Goal: Task Accomplishment & Management: Manage account settings

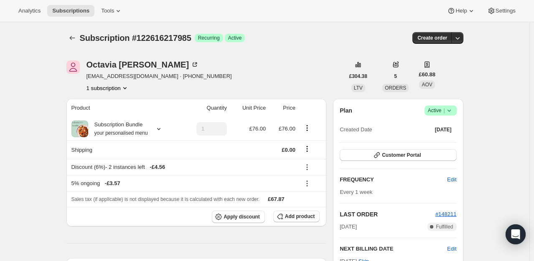
click at [450, 111] on icon at bounding box center [448, 111] width 3 height 2
click at [436, 140] on span "Cancel subscription" at bounding box center [442, 141] width 47 height 6
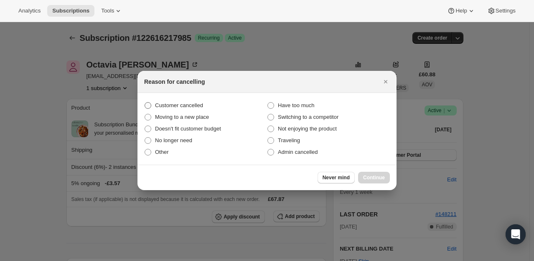
click at [186, 100] on label "Customer cancelled" at bounding box center [205, 106] width 123 height 12
click at [145, 102] on input "Customer cancelled" at bounding box center [144, 102] width 0 height 0
radio input "true"
click at [380, 177] on span "Continue" at bounding box center [374, 177] width 22 height 7
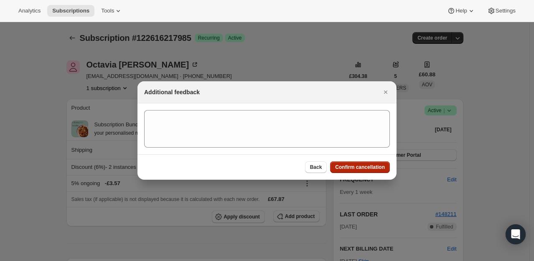
click at [356, 163] on button "Confirm cancellation" at bounding box center [360, 168] width 60 height 12
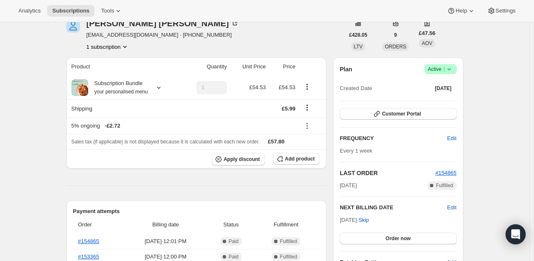
scroll to position [42, 0]
click at [163, 89] on icon at bounding box center [158, 87] width 8 height 8
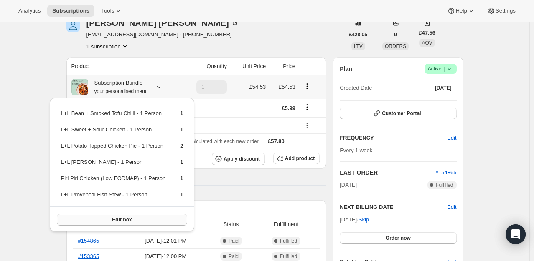
click at [119, 222] on button "Edit box" at bounding box center [122, 220] width 131 height 12
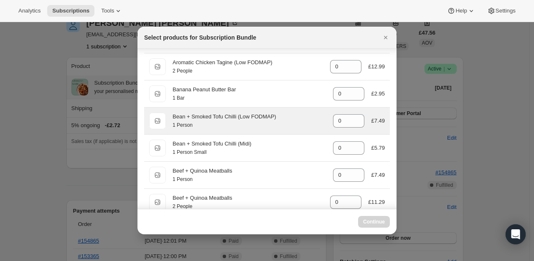
scroll to position [0, 0]
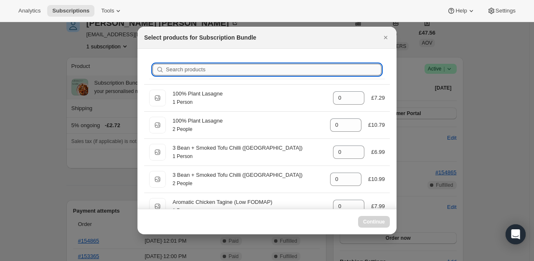
click at [239, 68] on input "Search products" at bounding box center [273, 70] width 215 height 12
type input "fi"
type input "1"
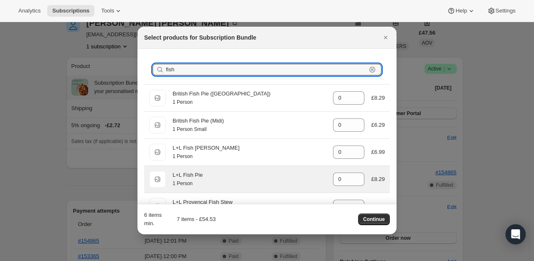
type input "fish s"
type input "1"
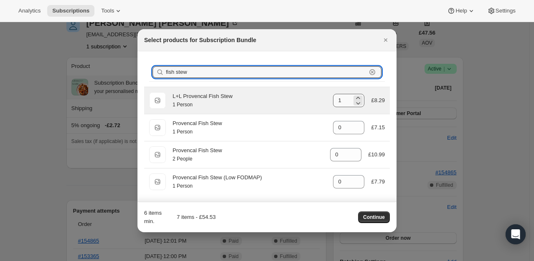
type input "fish stew"
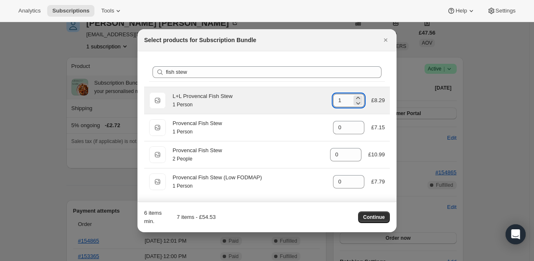
click at [342, 102] on input "1" at bounding box center [342, 100] width 19 height 13
click at [355, 103] on icon ":re1:" at bounding box center [358, 103] width 8 height 8
type input "0"
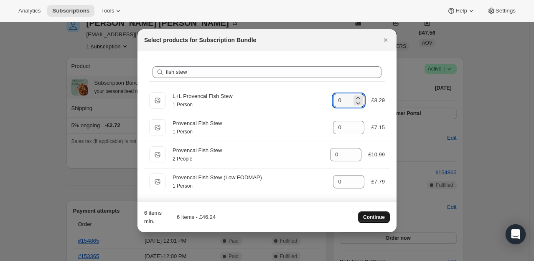
click at [372, 219] on span "Continue" at bounding box center [374, 217] width 22 height 7
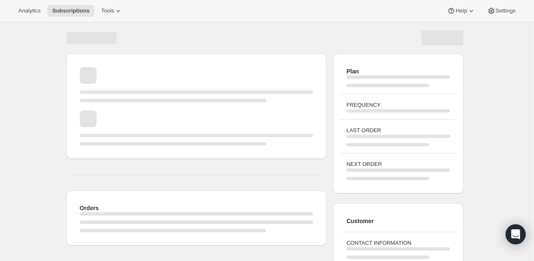
scroll to position [42, 0]
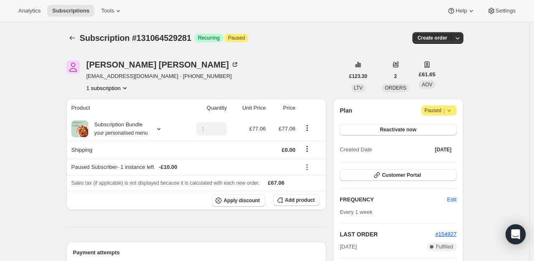
click at [451, 111] on icon at bounding box center [449, 110] width 8 height 8
click at [441, 129] on span "Cancel subscription" at bounding box center [441, 127] width 47 height 6
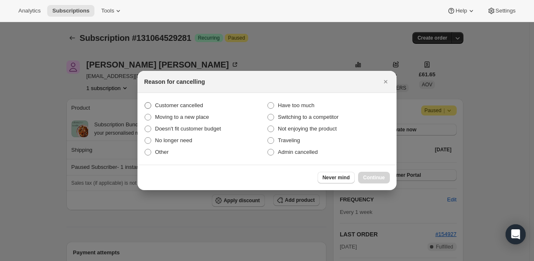
click at [190, 107] on span "Customer cancelled" at bounding box center [179, 105] width 48 height 6
click at [145, 103] on input "Customer cancelled" at bounding box center [144, 102] width 0 height 0
radio input "true"
click at [372, 176] on span "Continue" at bounding box center [374, 177] width 22 height 7
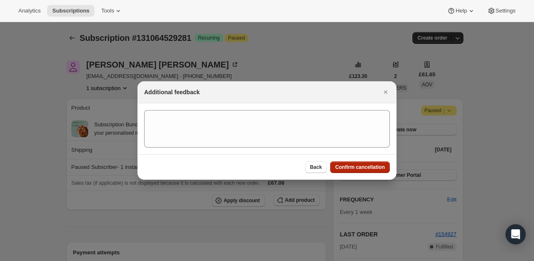
click at [367, 166] on span "Confirm cancellation" at bounding box center [360, 167] width 50 height 7
